Goal: Task Accomplishment & Management: Use online tool/utility

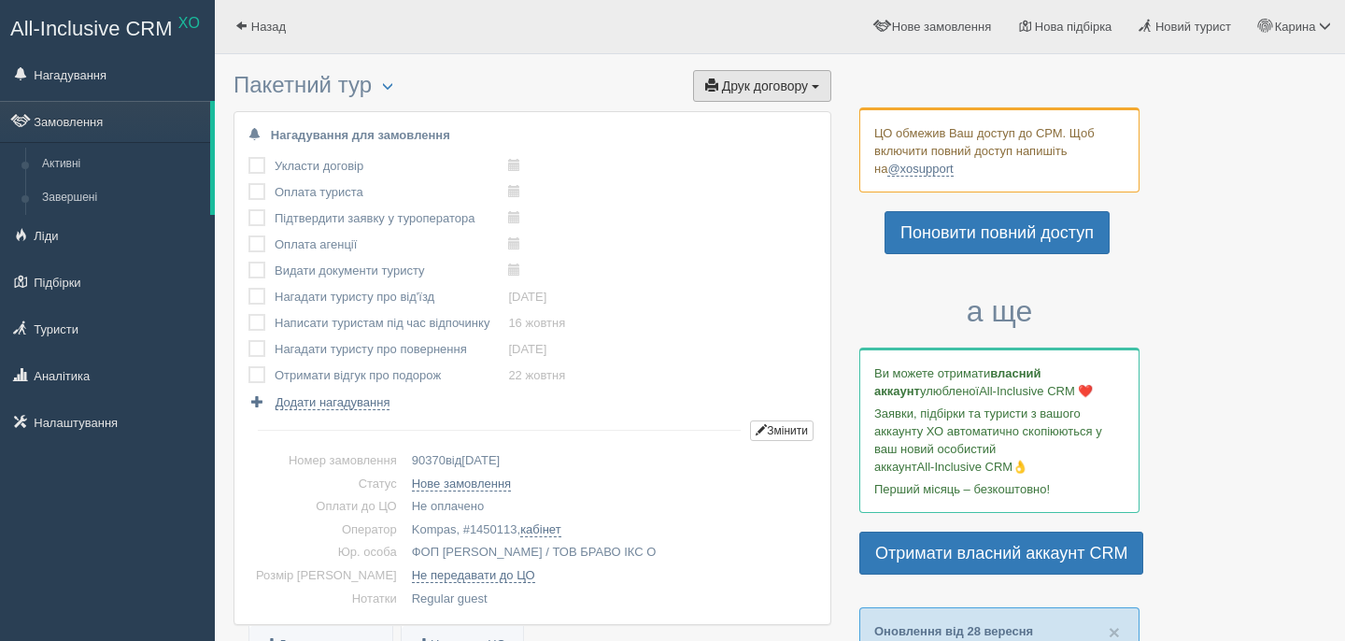
click at [738, 97] on button "Друк договору Друк" at bounding box center [762, 86] width 138 height 32
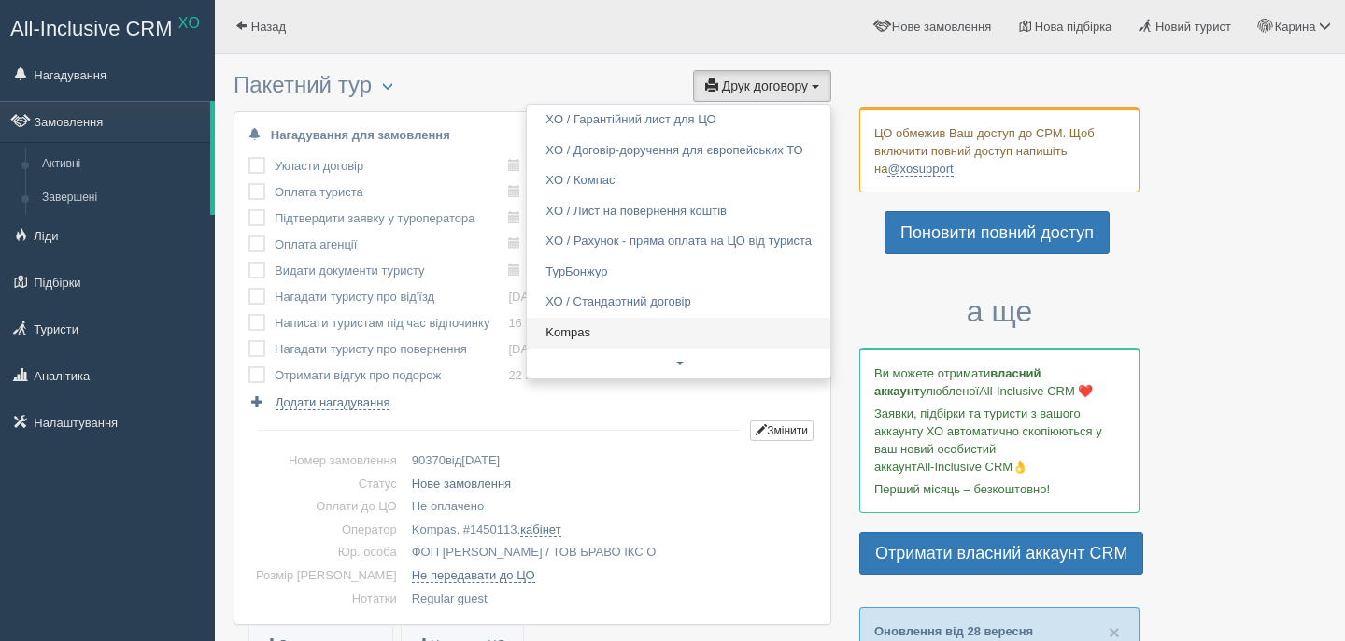
click at [561, 343] on link "Kompas" at bounding box center [678, 332] width 303 height 31
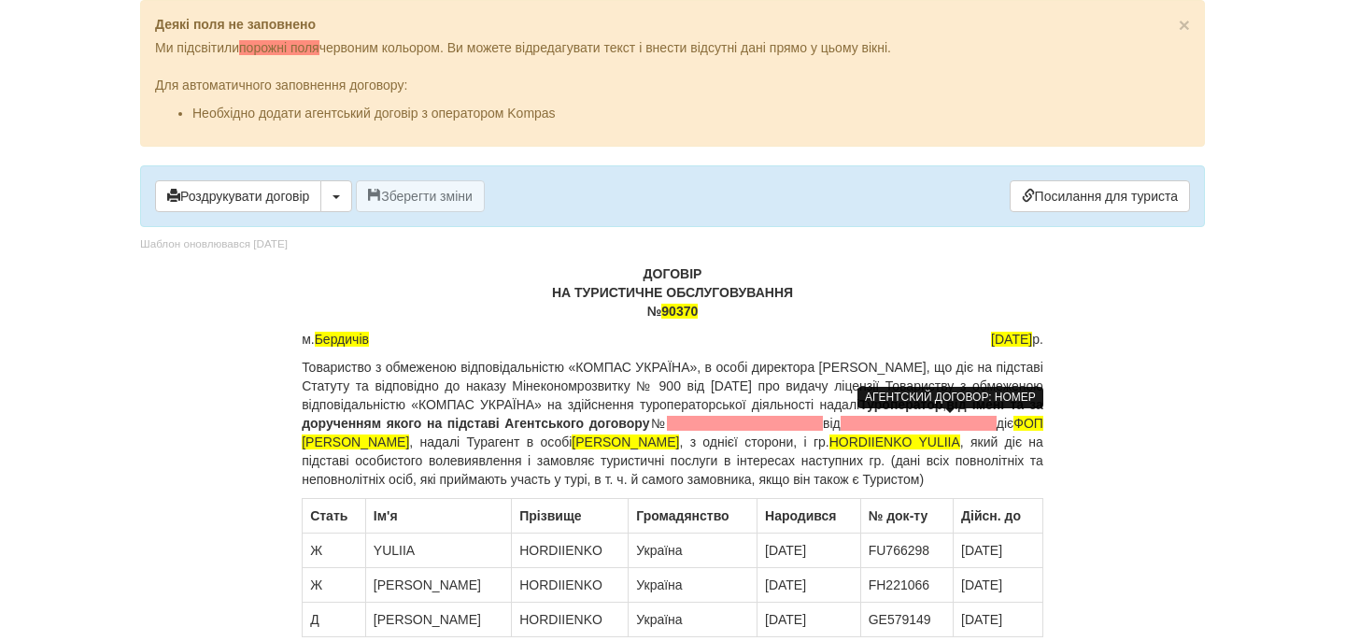
click at [823, 427] on span at bounding box center [745, 423] width 156 height 15
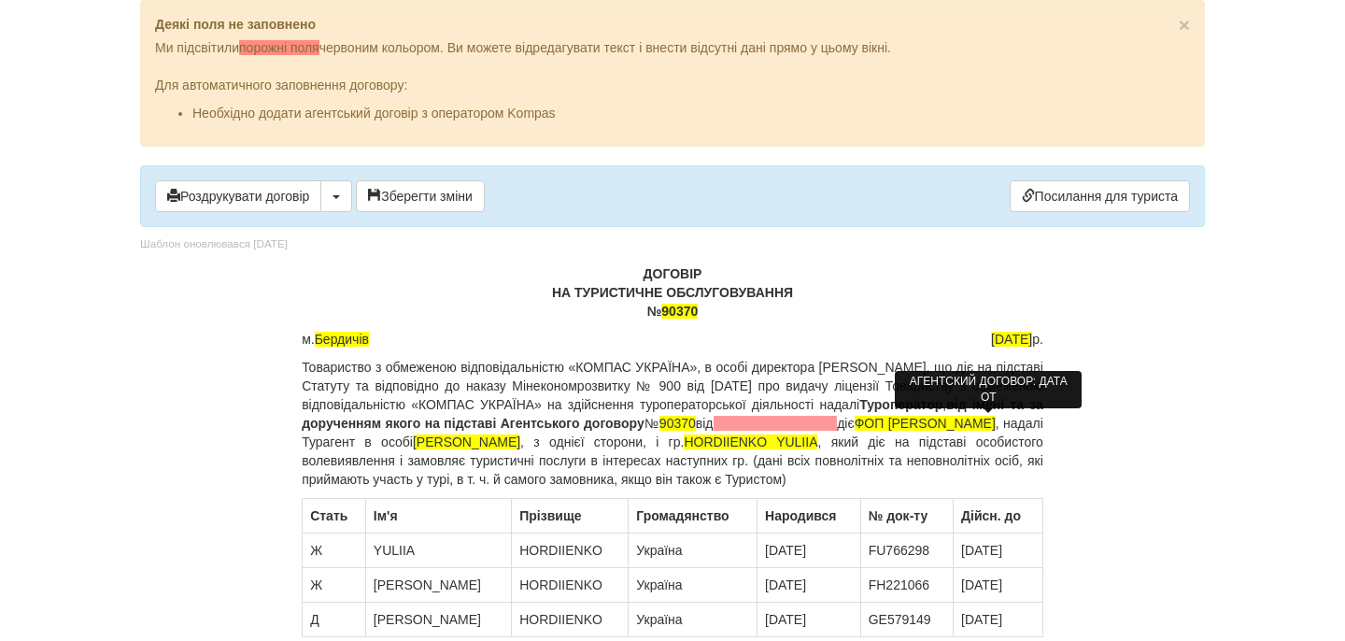
click at [838, 423] on span at bounding box center [775, 423] width 124 height 15
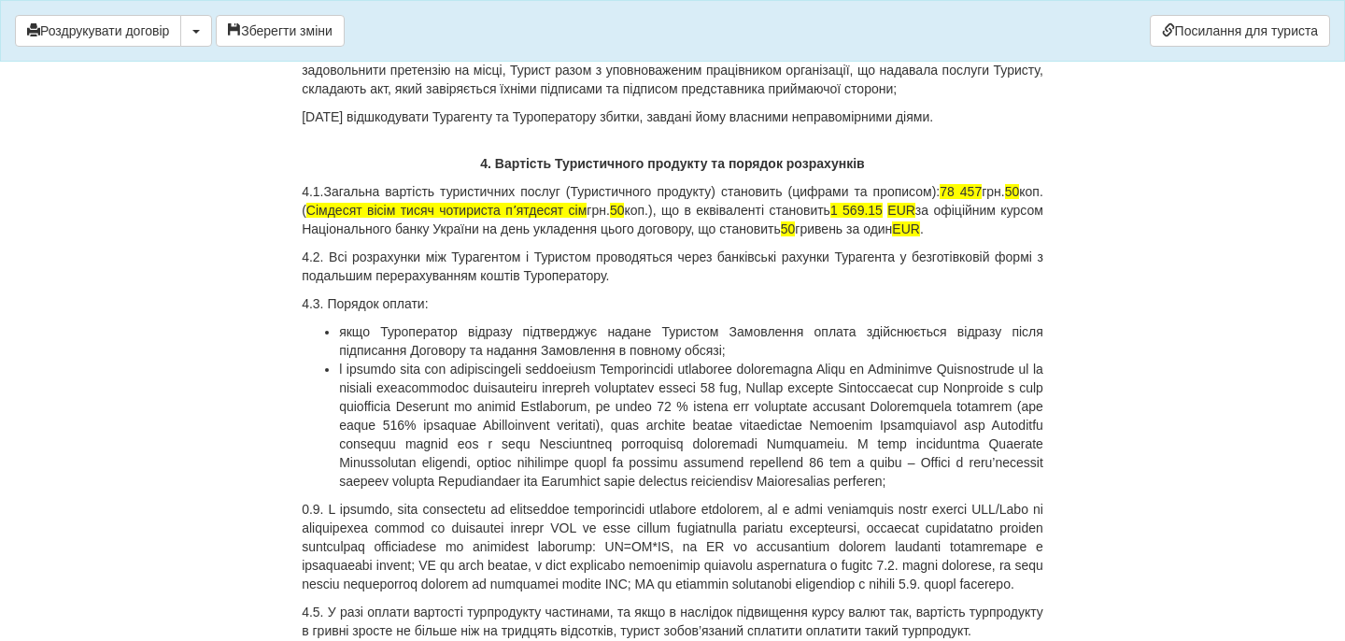
scroll to position [5419, 0]
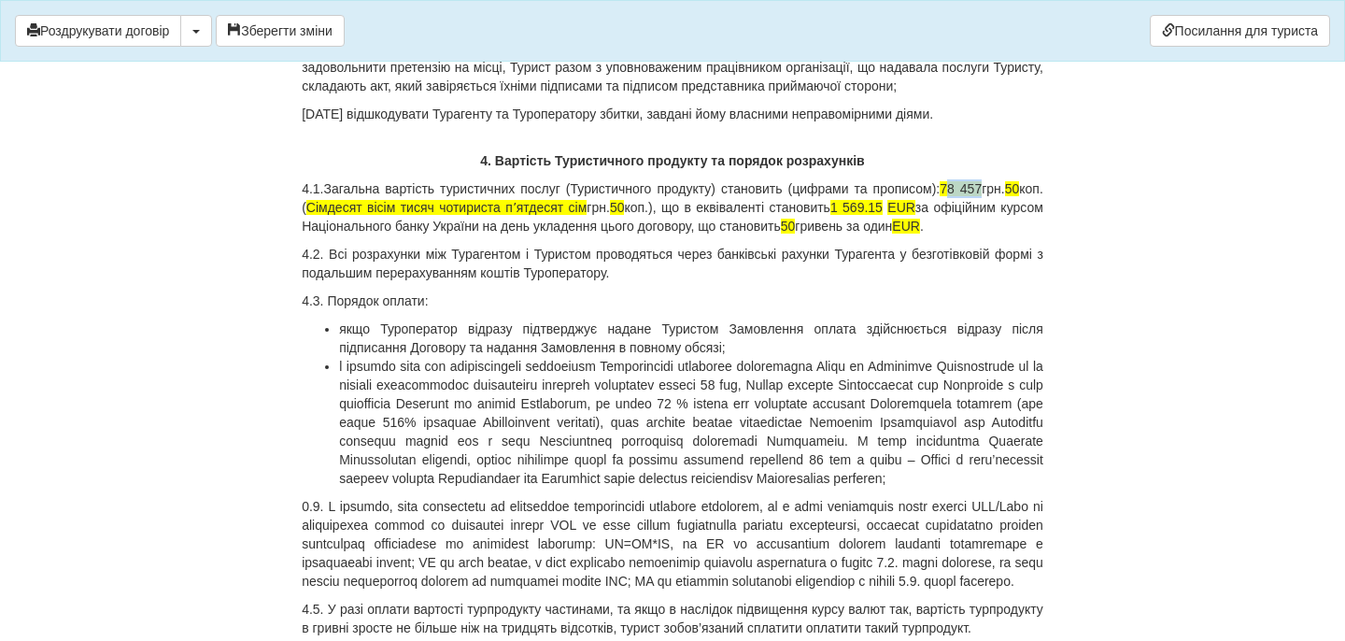
drag, startPoint x: 979, startPoint y: 338, endPoint x: 1012, endPoint y: 338, distance: 33.6
click at [1012, 235] on p "4.1.Загальна вартість туристичних послуг (Туристичного продукту) становить (циф…" at bounding box center [672, 207] width 741 height 56
click at [1005, 196] on span "50" at bounding box center [1012, 188] width 15 height 15
drag, startPoint x: 424, startPoint y: 353, endPoint x: 455, endPoint y: 350, distance: 30.9
click at [455, 215] on span "Сімдесят вісім тисяч чотириста пʼятдесят сім" at bounding box center [446, 207] width 281 height 15
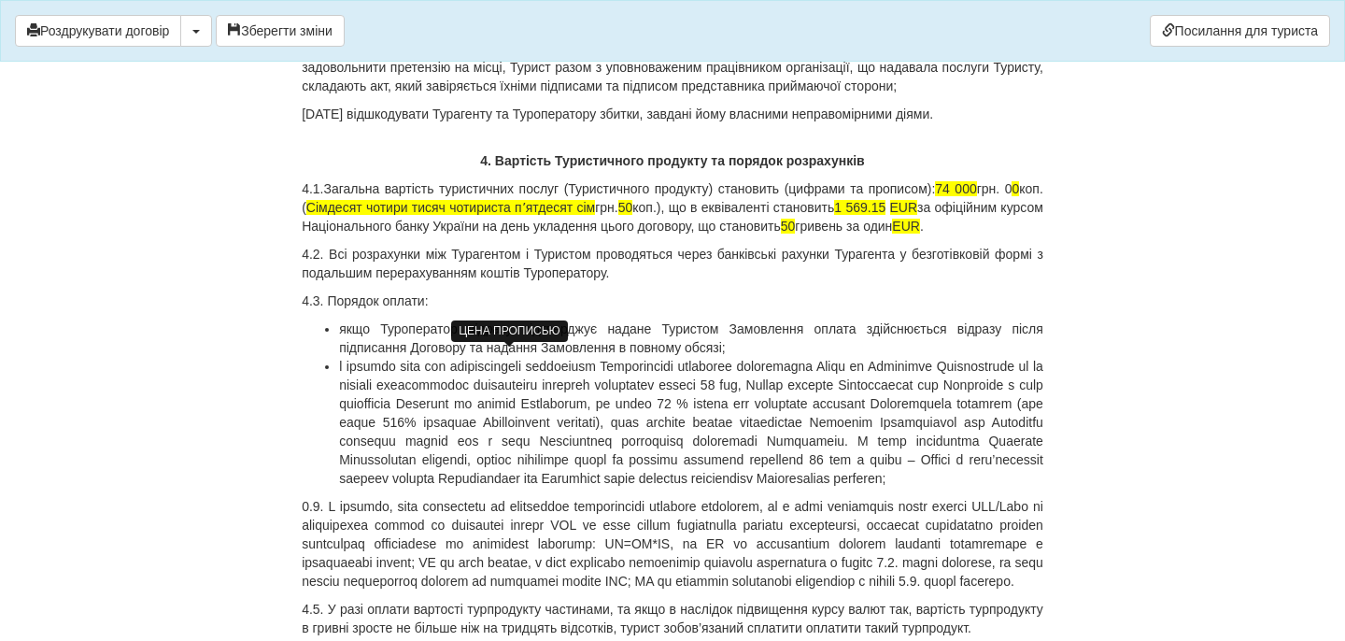
click at [504, 215] on span "Сімдесят чотири тисяч чотириста пʼятдесят сім" at bounding box center [450, 207] width 289 height 15
drag, startPoint x: 514, startPoint y: 356, endPoint x: 666, endPoint y: 355, distance: 151.3
click at [597, 215] on span "Сімдесят чотири тисячі чотириста пʼятдесят сім" at bounding box center [451, 207] width 290 height 15
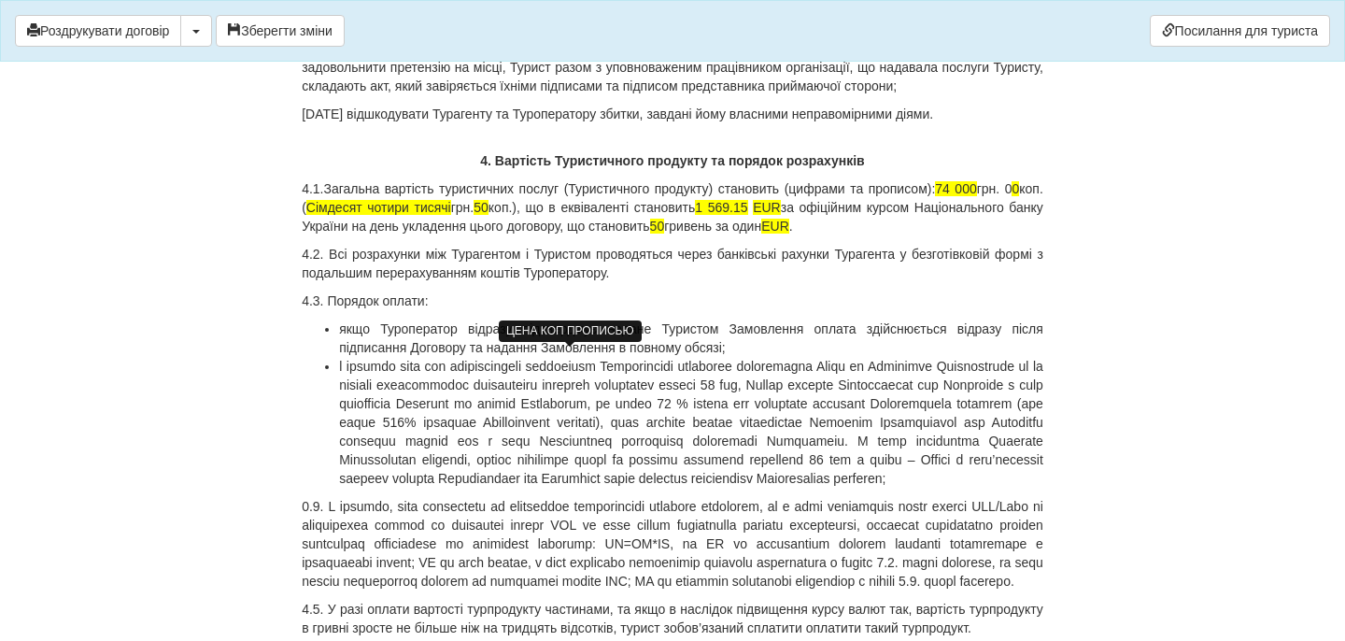
click at [488, 215] on span "50" at bounding box center [480, 207] width 15 height 15
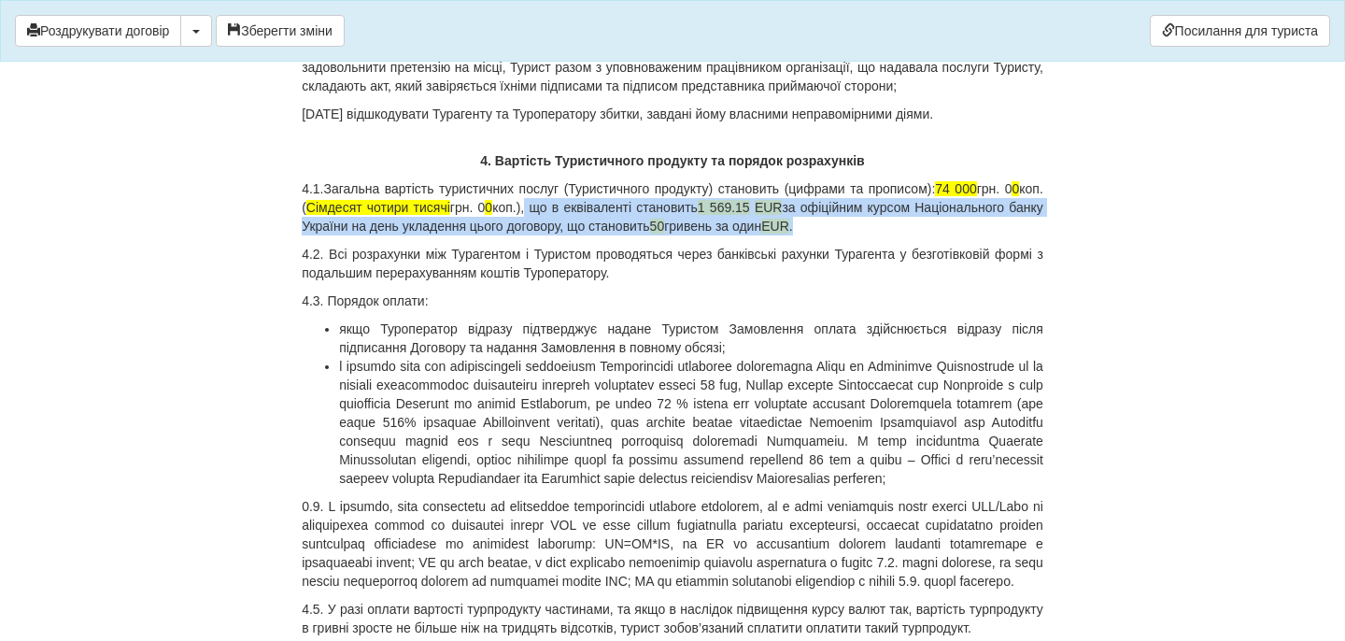
drag, startPoint x: 615, startPoint y: 360, endPoint x: 976, endPoint y: 381, distance: 361.0
click at [976, 235] on p "4.1.Загальна вартість туристичних послуг (Туристичного продукту) становить (циф…" at bounding box center [672, 207] width 741 height 56
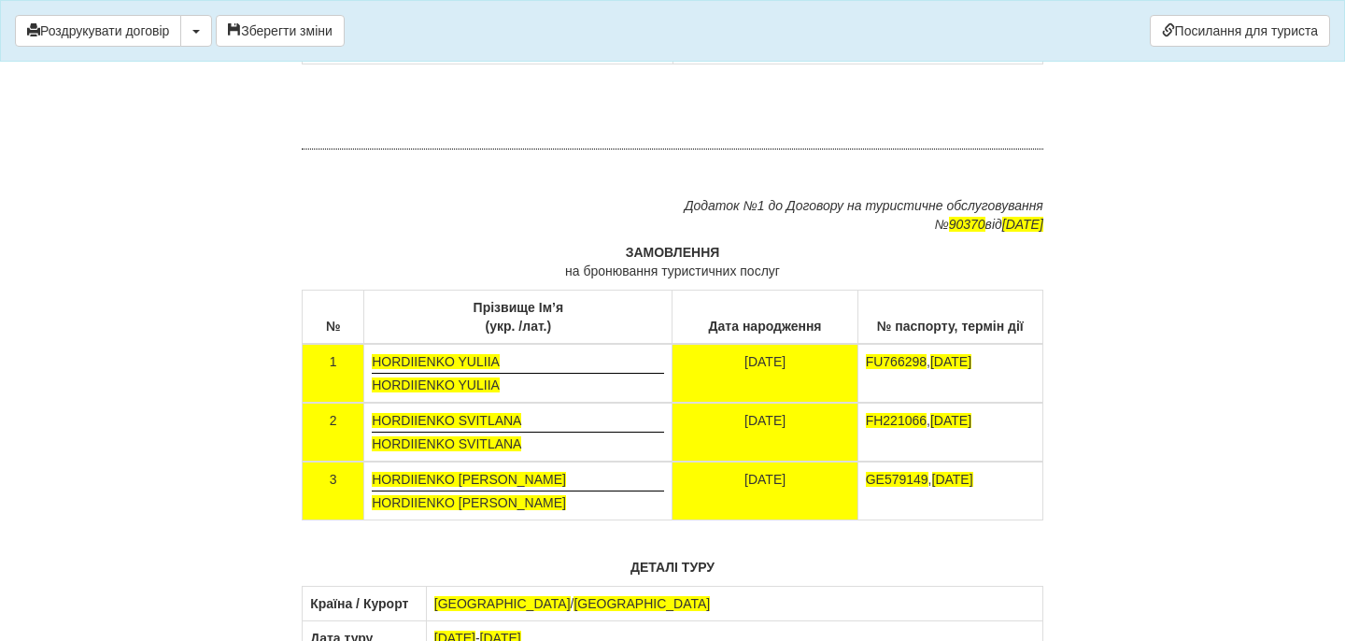
scroll to position [11069, 0]
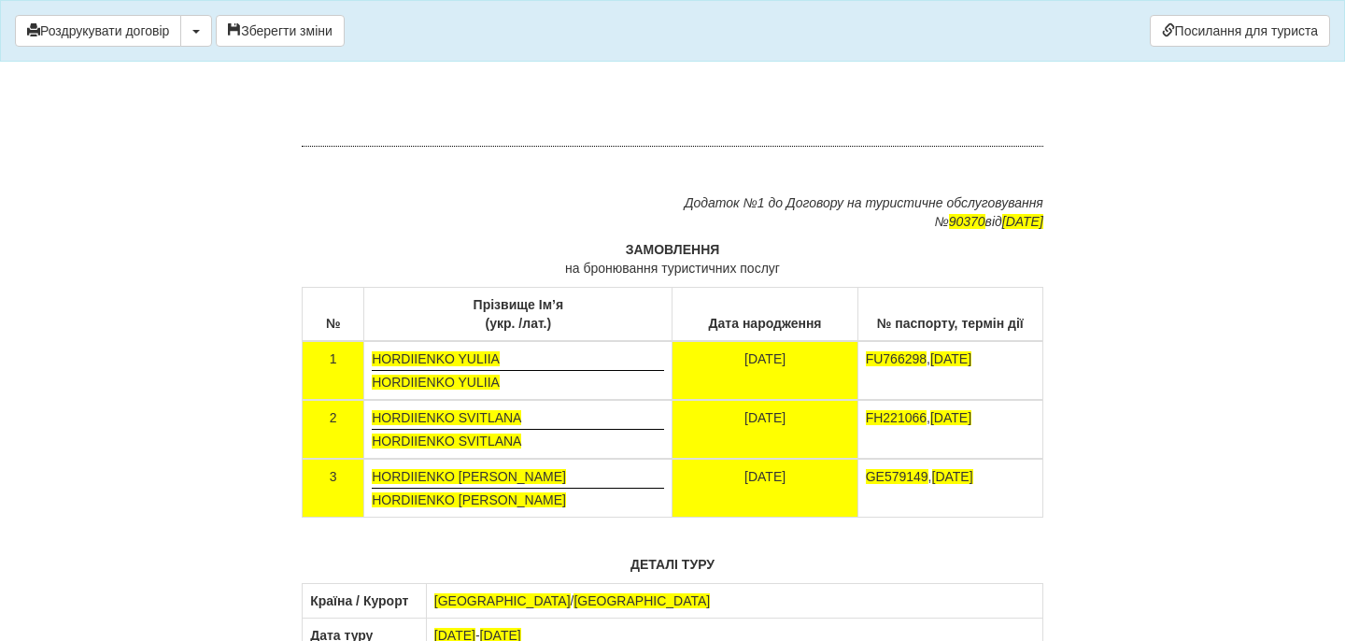
drag, startPoint x: 683, startPoint y: 301, endPoint x: 889, endPoint y: 352, distance: 212.6
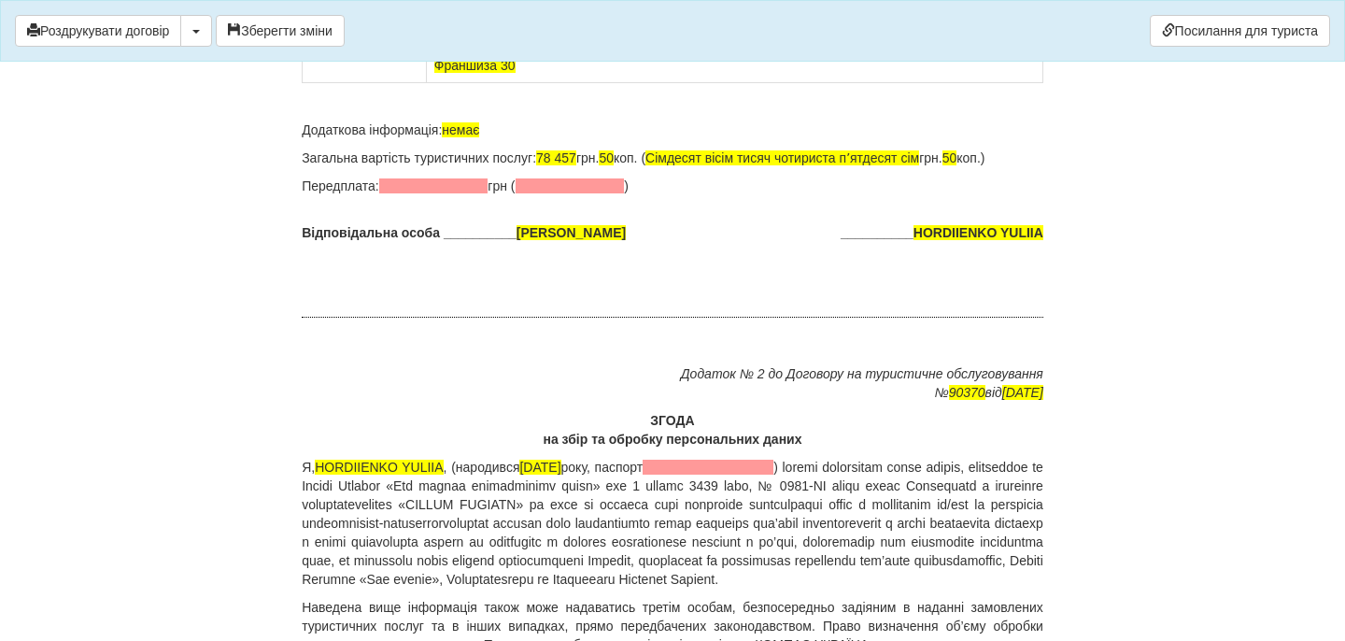
scroll to position [12136, 0]
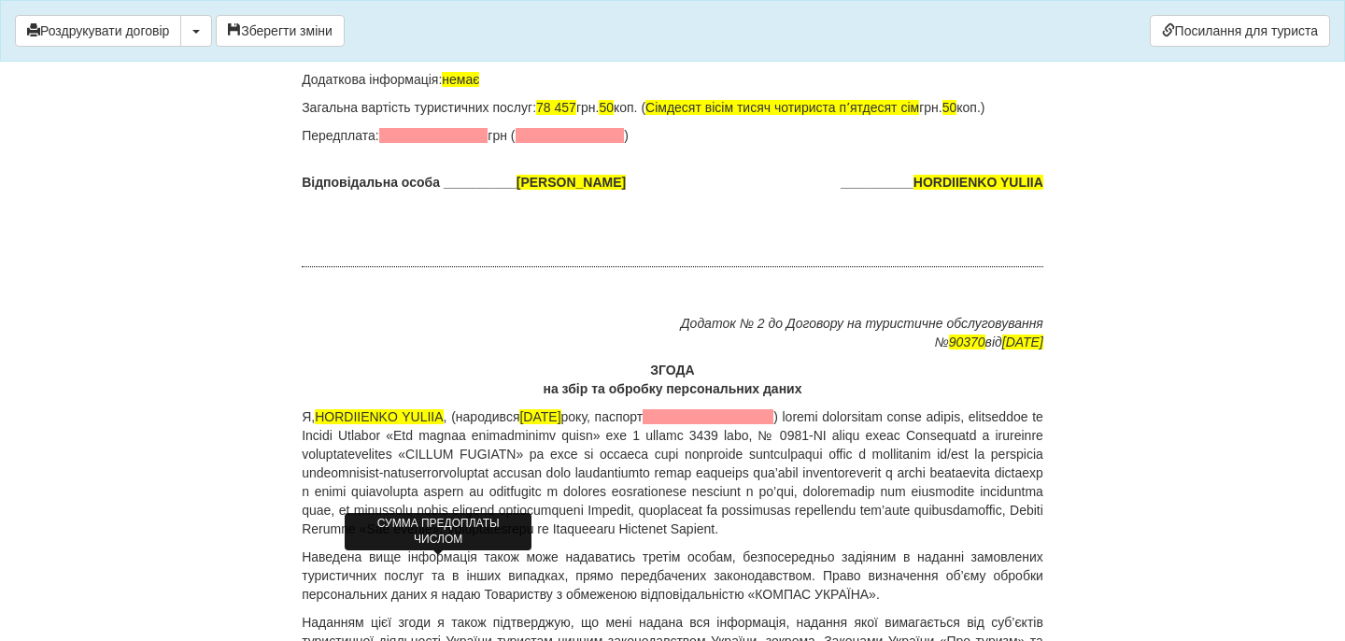
click at [436, 143] on span at bounding box center [433, 135] width 109 height 15
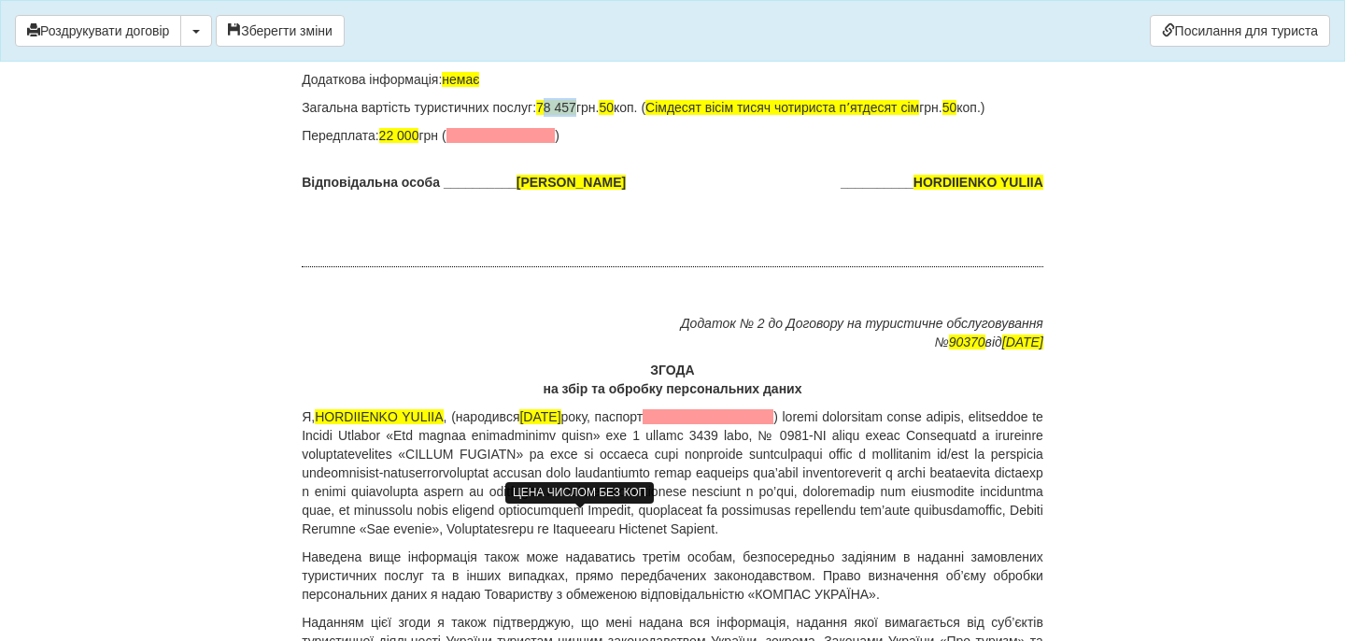
drag, startPoint x: 569, startPoint y: 516, endPoint x: 601, endPoint y: 518, distance: 32.7
click at [601, 117] on p "Загальна вартість туристичних послуг: 78 457 грн. 50 коп. ( Сімдесят вісім тися…" at bounding box center [672, 107] width 741 height 19
click at [613, 115] on span "50" at bounding box center [606, 107] width 15 height 15
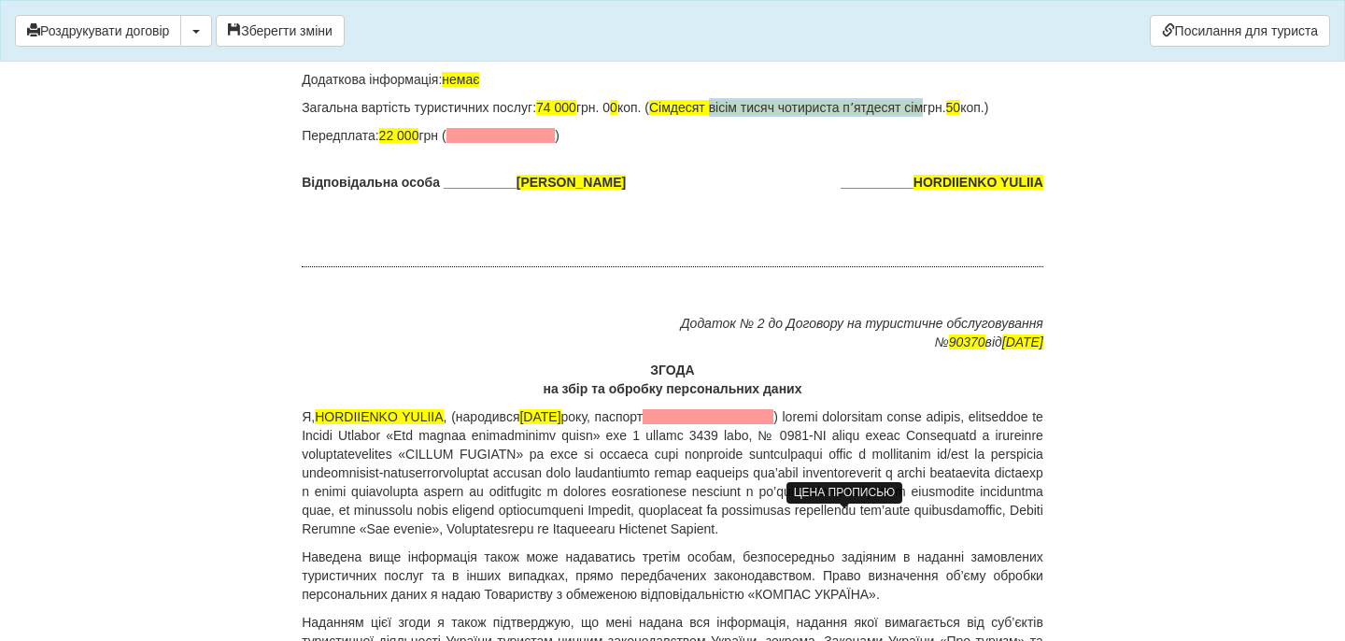
drag, startPoint x: 760, startPoint y: 517, endPoint x: 983, endPoint y: 515, distance: 223.2
click at [923, 115] on span "Сімдесят вісім тисяч чотириста пʼятдесят сім" at bounding box center [786, 107] width 274 height 15
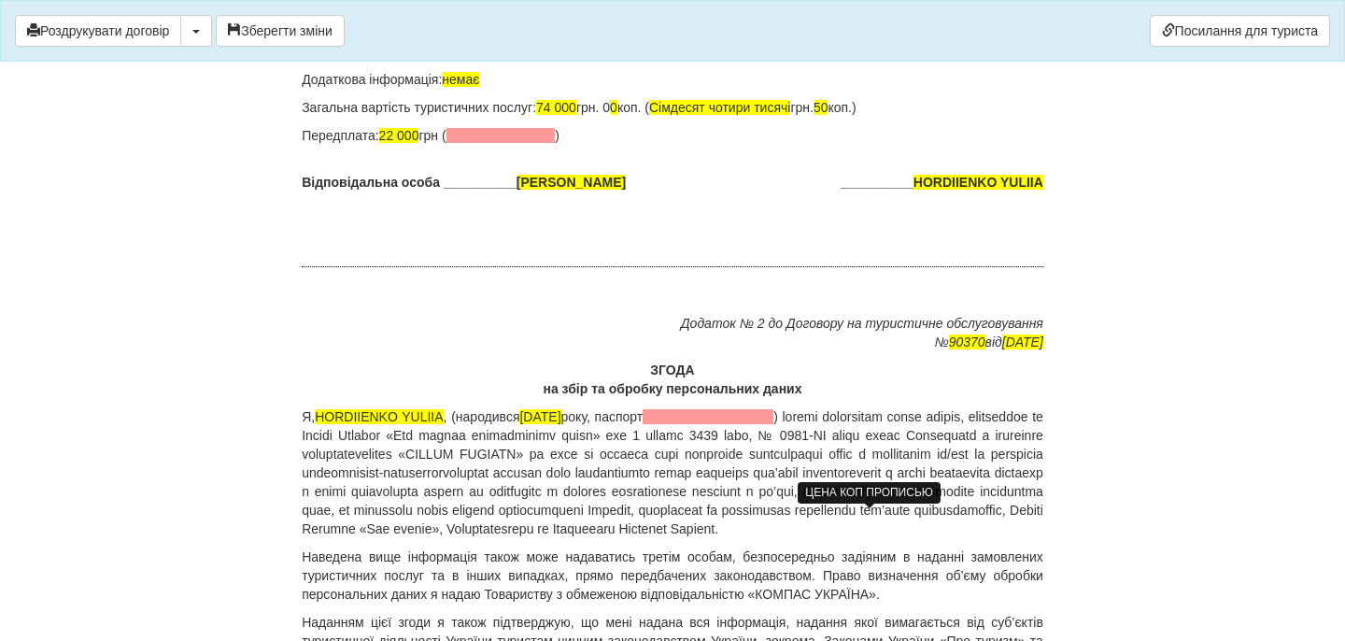
click at [828, 115] on span "50" at bounding box center [820, 107] width 15 height 15
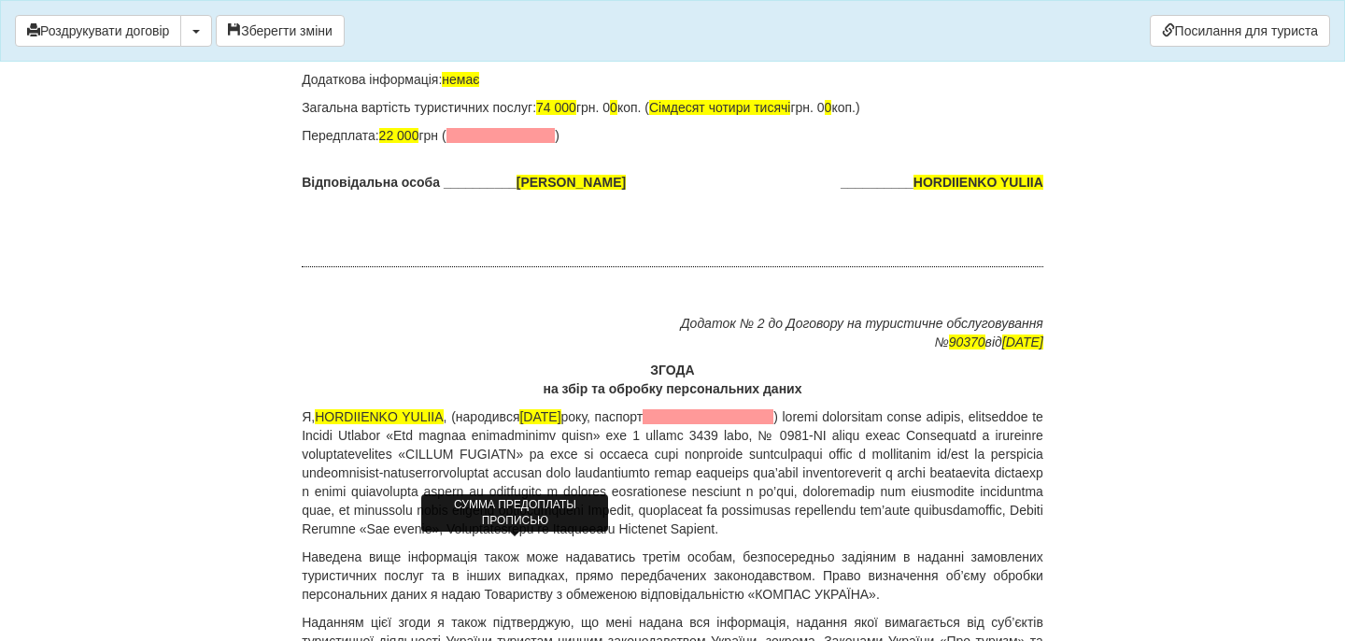
click at [475, 143] on span at bounding box center [500, 135] width 109 height 15
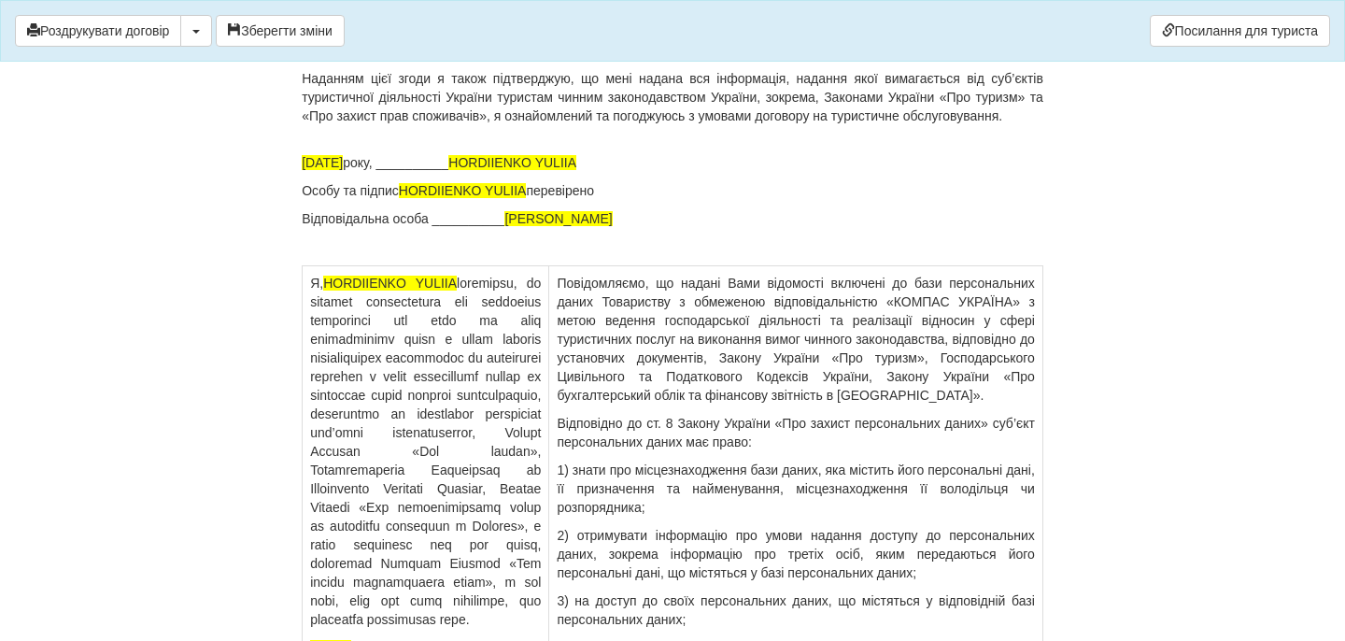
scroll to position [12688, 0]
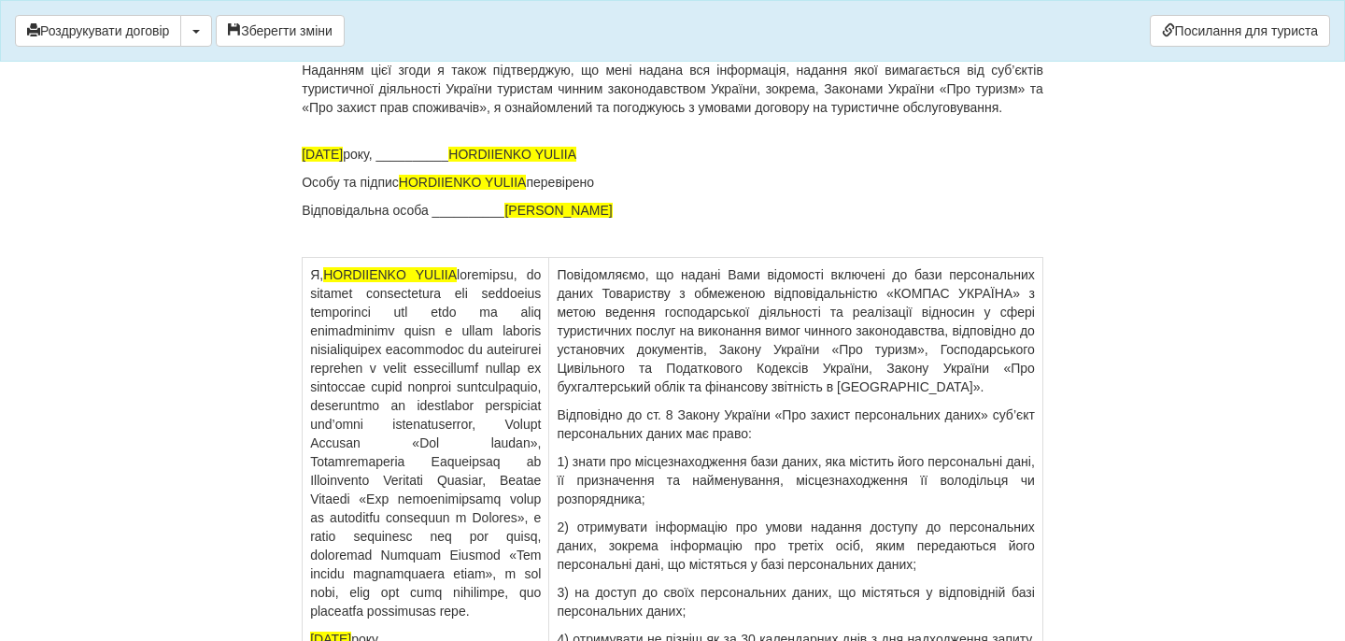
drag, startPoint x: 627, startPoint y: 281, endPoint x: 820, endPoint y: 279, distance: 192.4
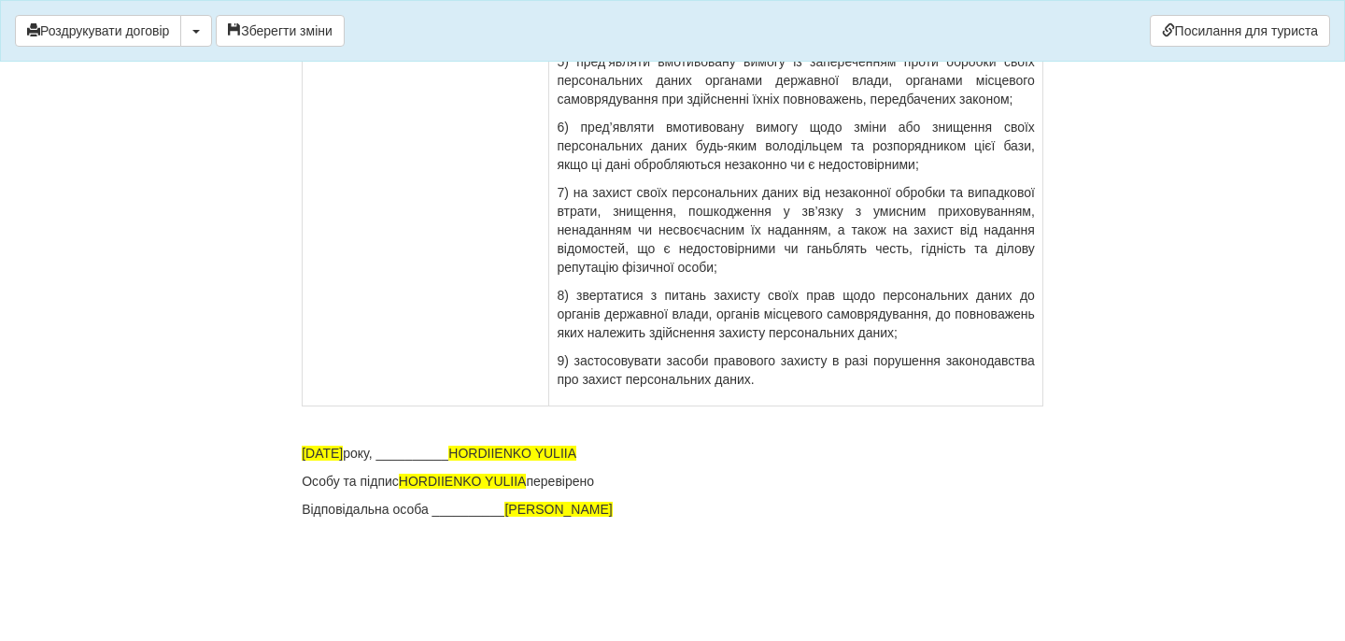
scroll to position [13816, 0]
click at [273, 39] on button "Зберегти зміни" at bounding box center [280, 31] width 129 height 32
click at [162, 35] on button "Роздрукувати договір" at bounding box center [98, 31] width 166 height 32
